Goal: Task Accomplishment & Management: Use online tool/utility

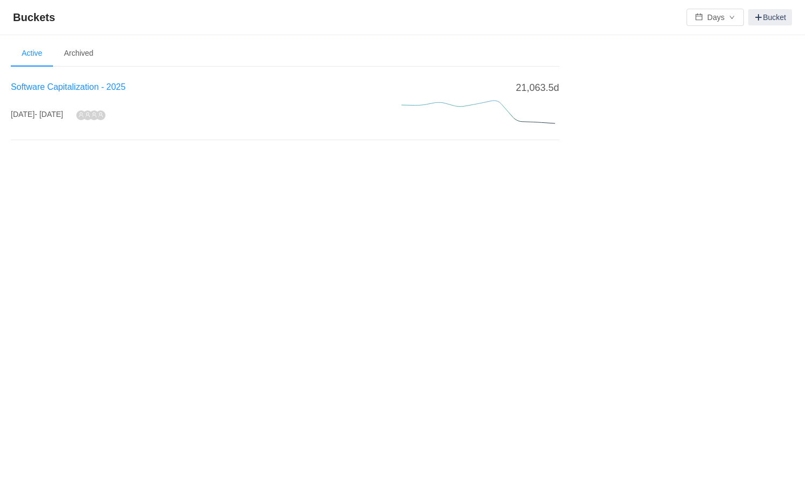
click at [123, 88] on span "Software Capitalization - 2025" at bounding box center [68, 86] width 115 height 9
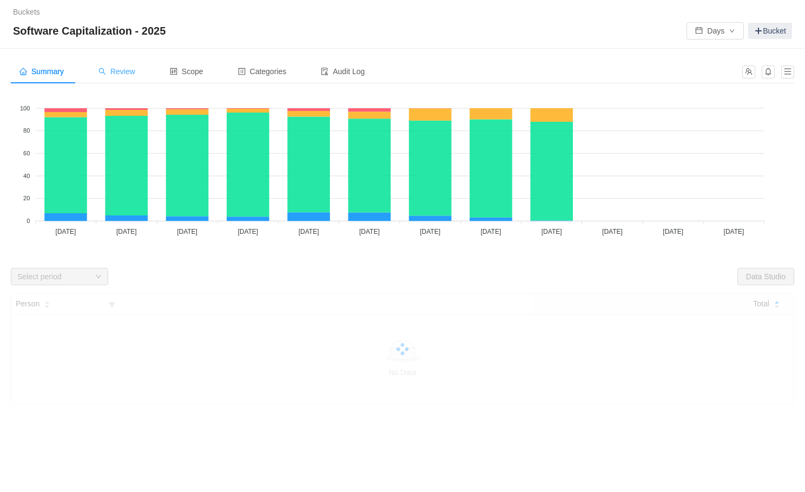
click at [124, 69] on span "Review" at bounding box center [116, 71] width 37 height 9
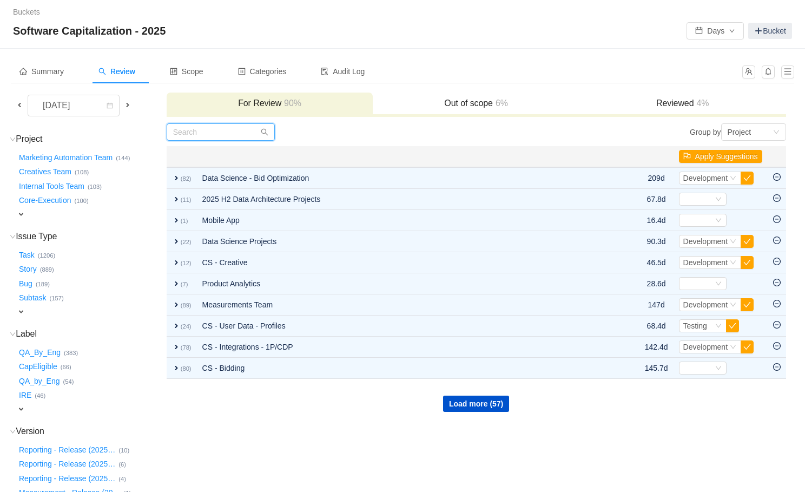
click at [218, 134] on input "text" at bounding box center [221, 131] width 108 height 17
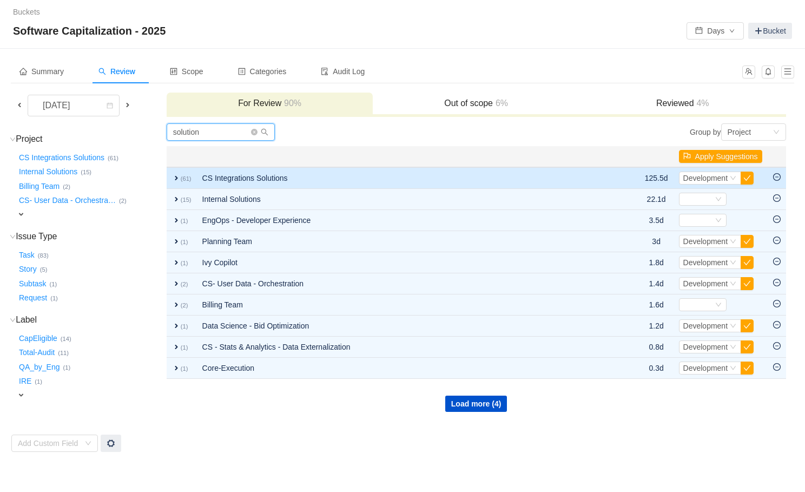
type input "solution"
click at [224, 171] on td "CS Integrations Solutions" at bounding box center [404, 178] width 414 height 22
